Goal: Find specific page/section: Find specific page/section

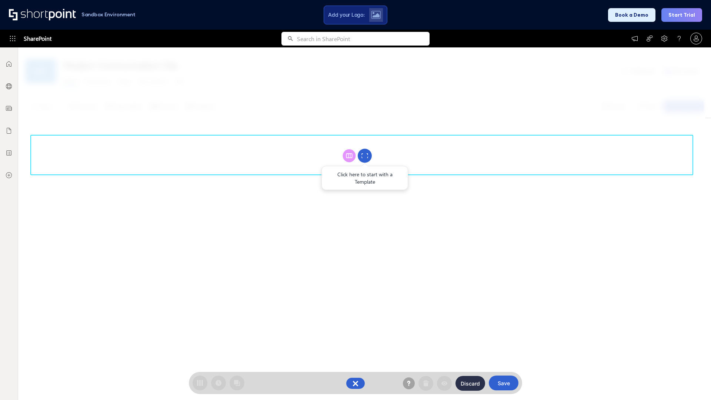
click at [365, 156] on circle at bounding box center [365, 156] width 14 height 14
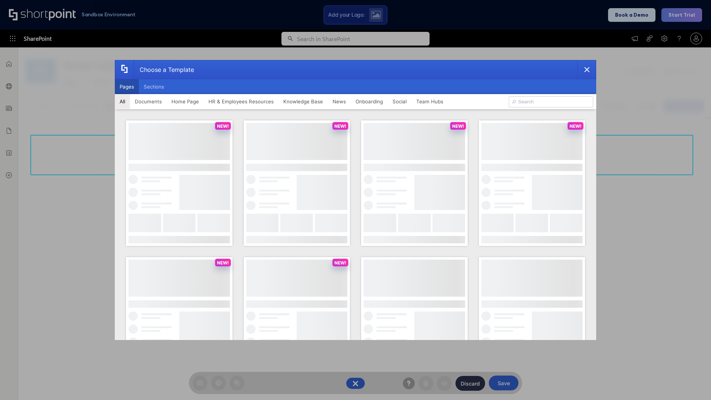
click at [127, 87] on button "Pages" at bounding box center [127, 86] width 24 height 15
type input "Team Hub 3"
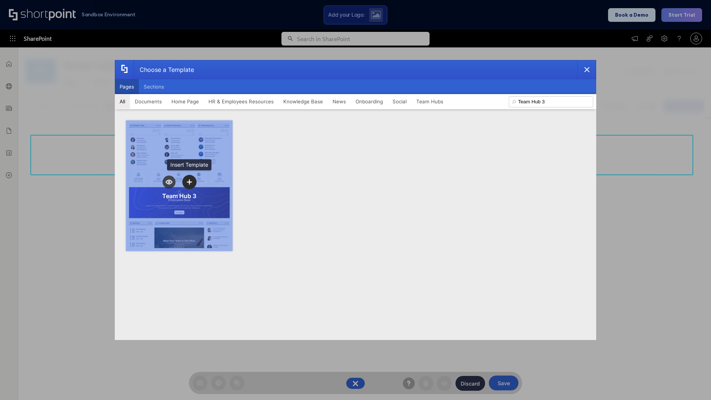
click at [189, 182] on icon "template selector" at bounding box center [189, 181] width 5 height 5
